Goal: Information Seeking & Learning: Learn about a topic

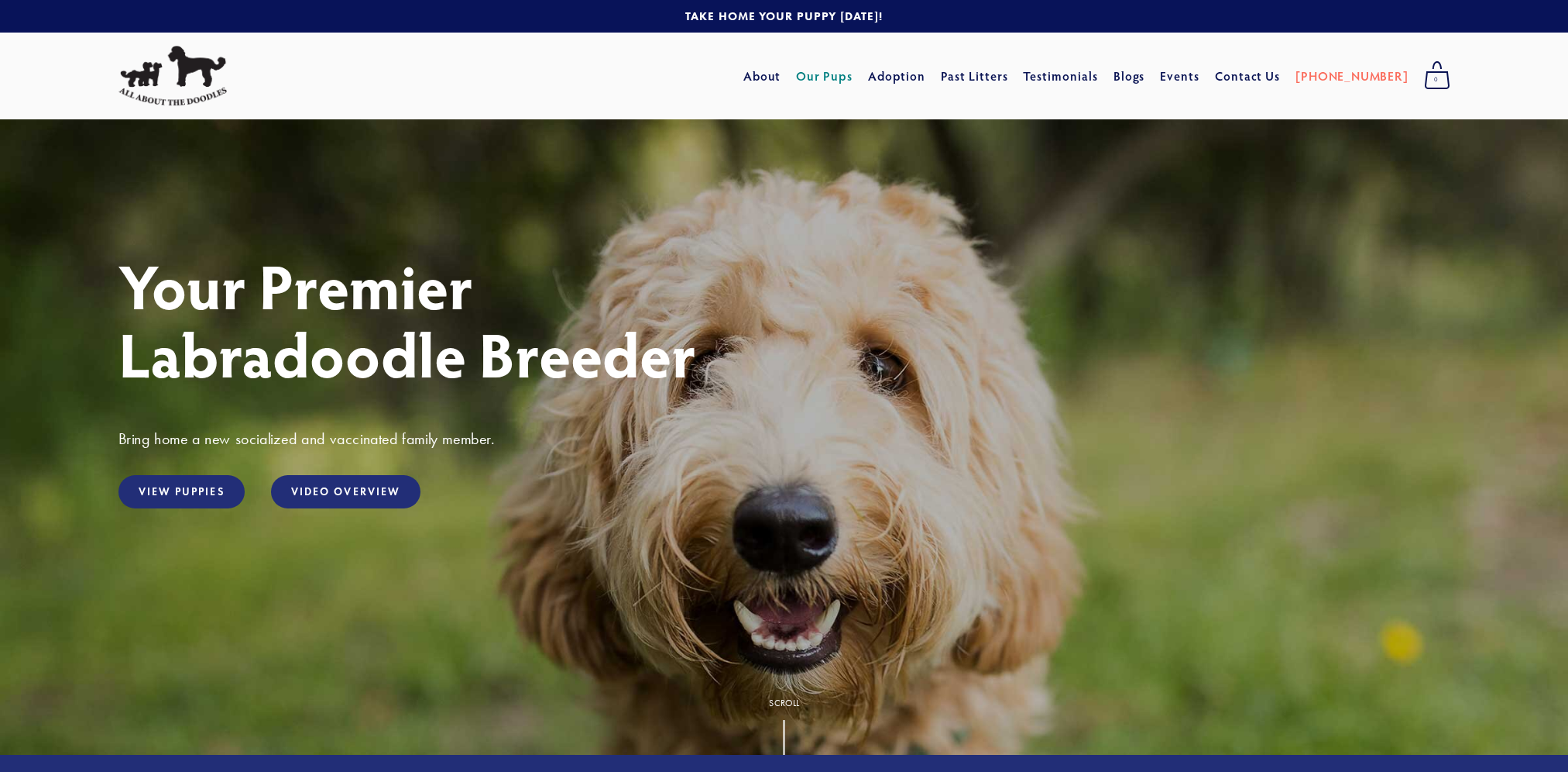
click at [853, 71] on link "Our Pups" at bounding box center [824, 76] width 57 height 28
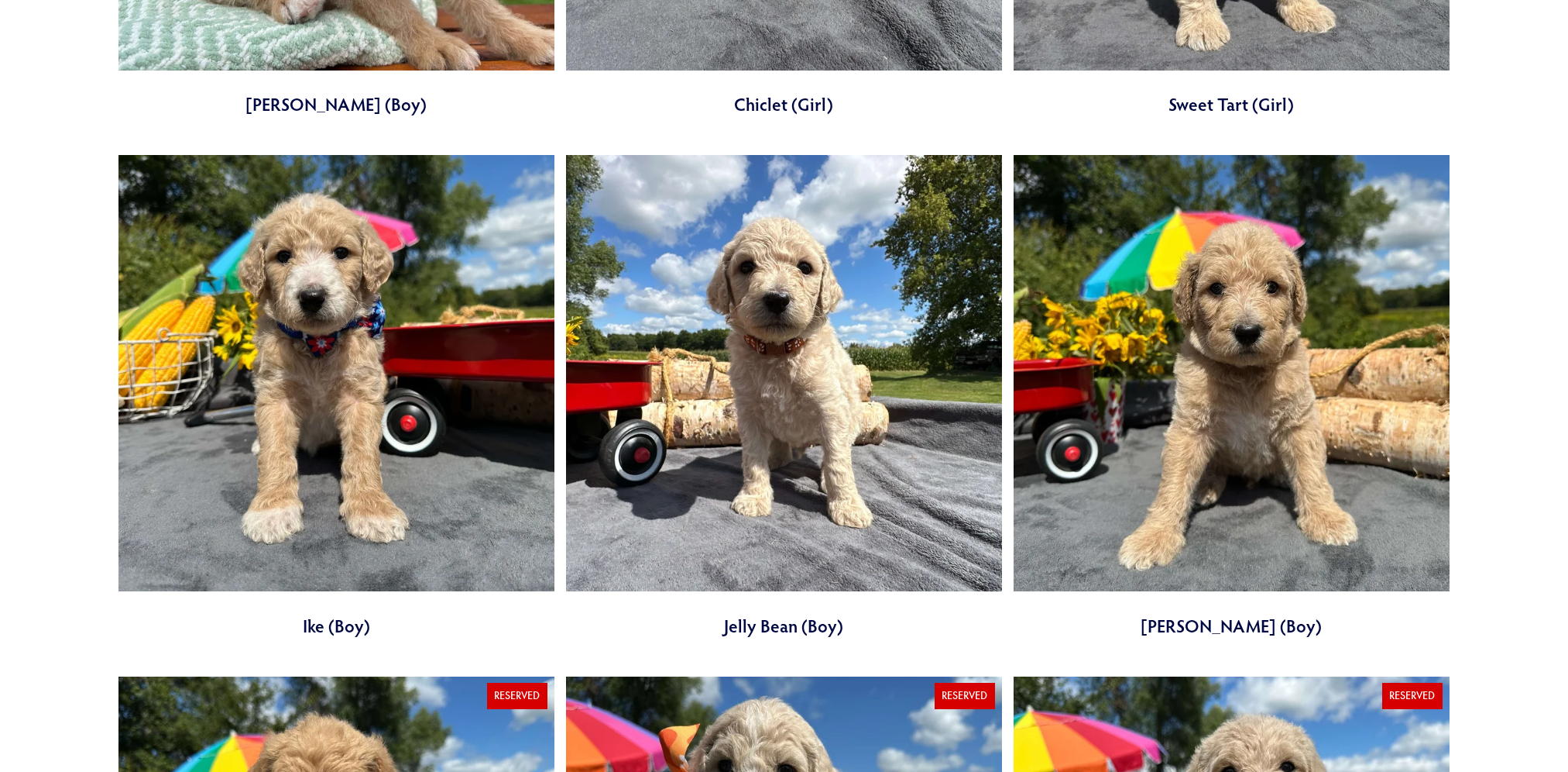
scroll to position [2092, 0]
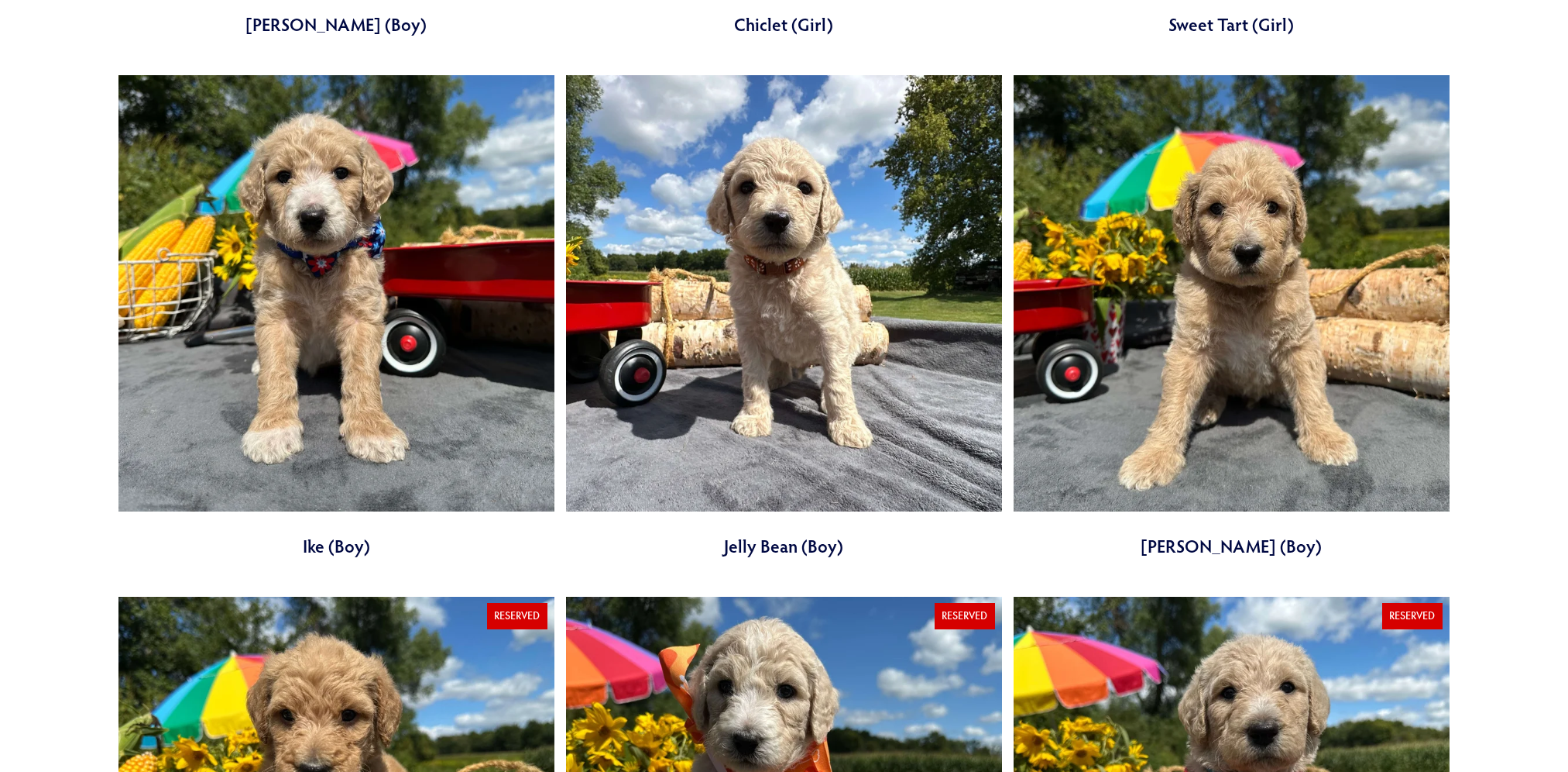
click at [302, 287] on link at bounding box center [336, 316] width 436 height 483
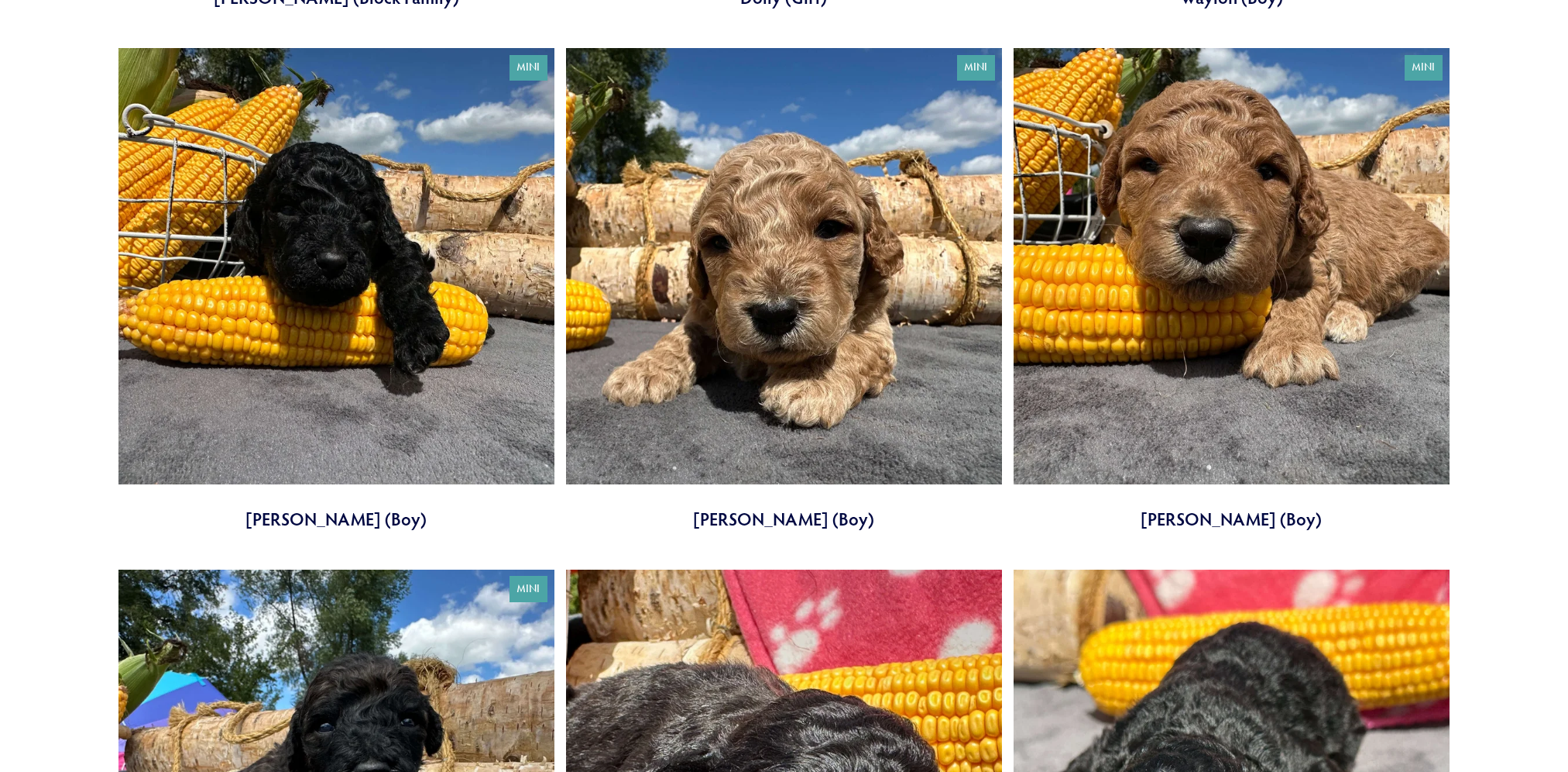
scroll to position [4726, 0]
click at [298, 251] on link at bounding box center [336, 288] width 436 height 483
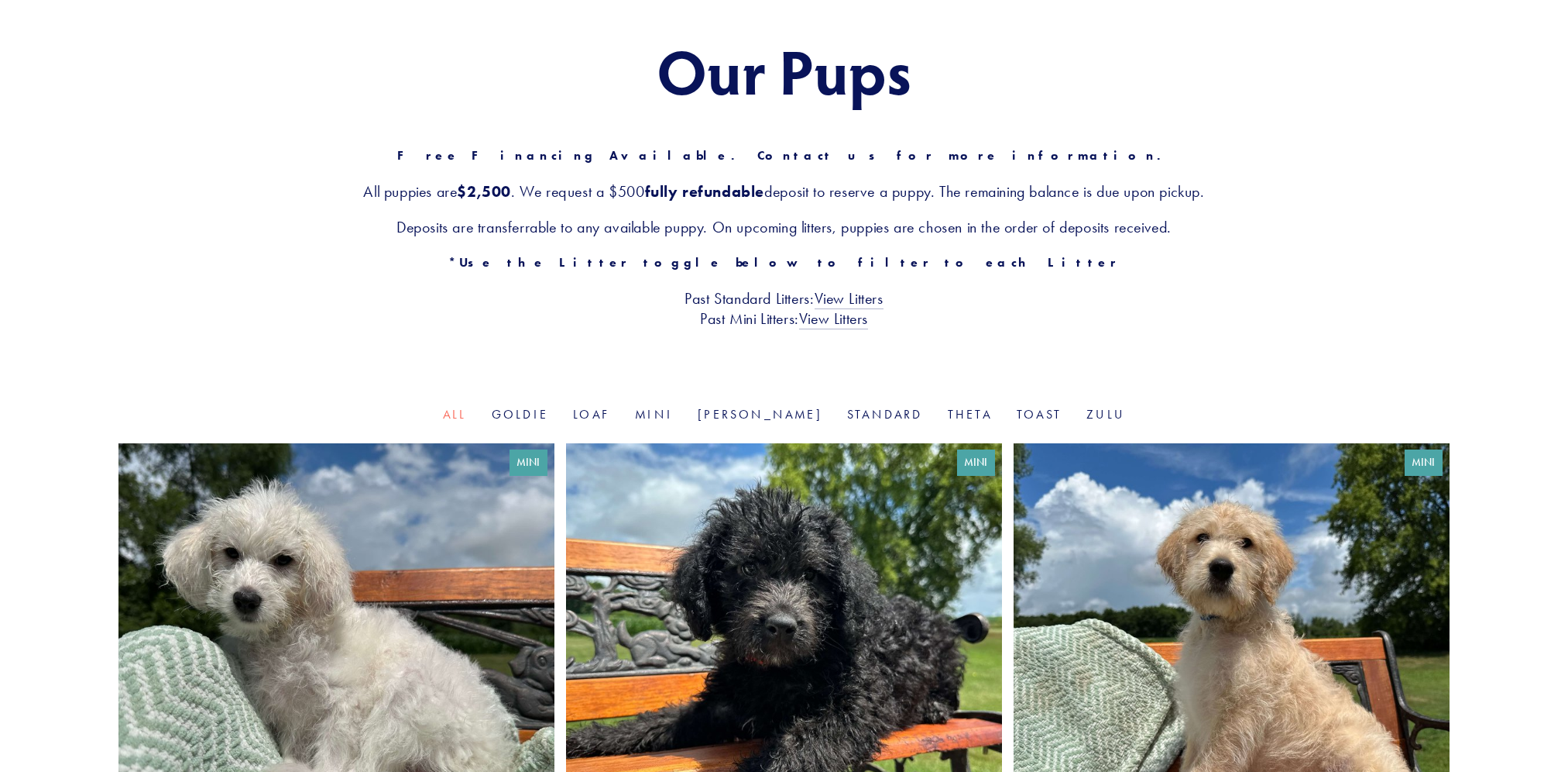
scroll to position [0, 0]
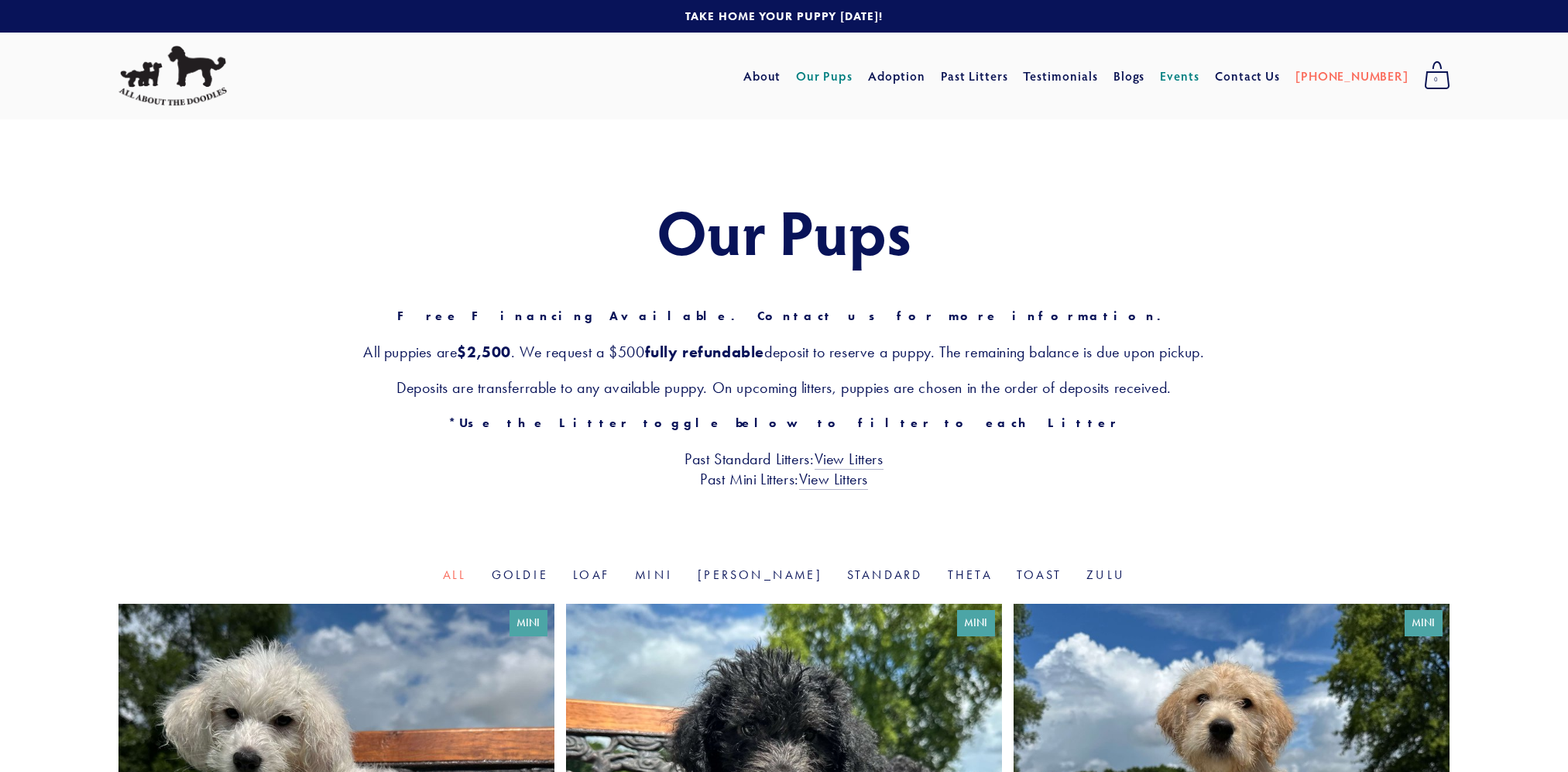
click at [1199, 77] on link "Events" at bounding box center [1179, 76] width 39 height 28
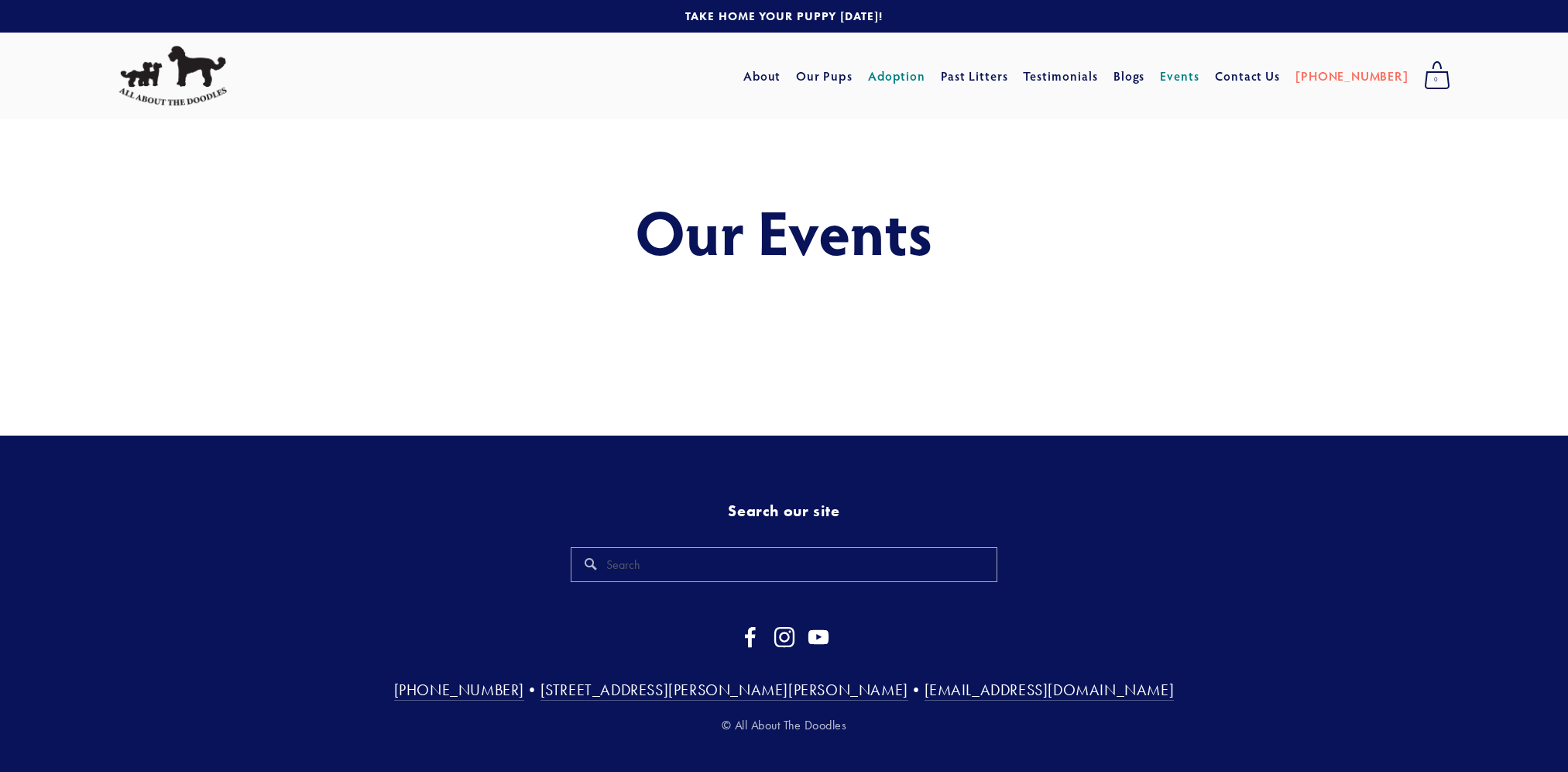
click at [926, 76] on link "Adoption" at bounding box center [897, 76] width 58 height 28
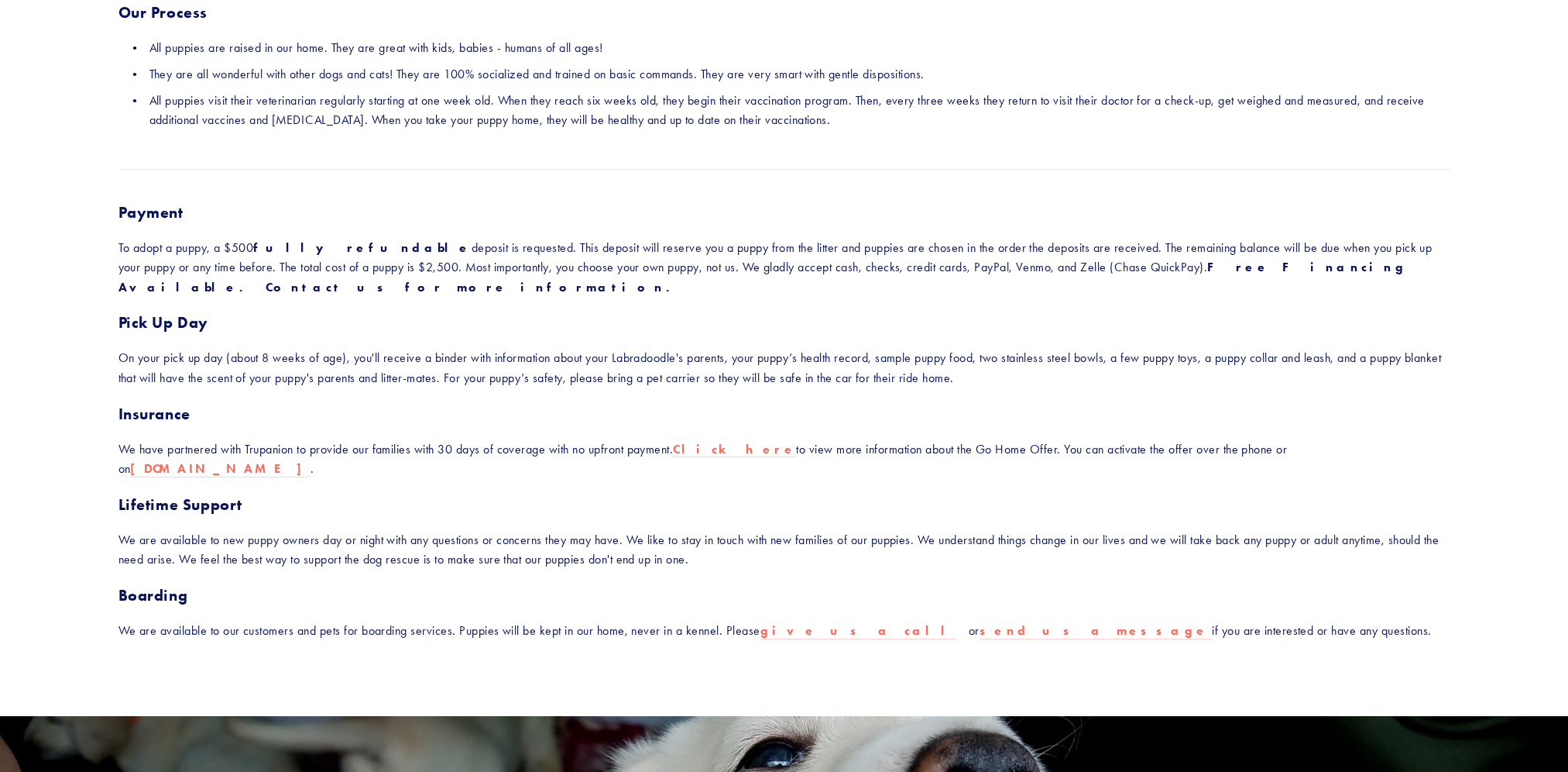
scroll to position [310, 0]
